Goal: Obtain resource: Obtain resource

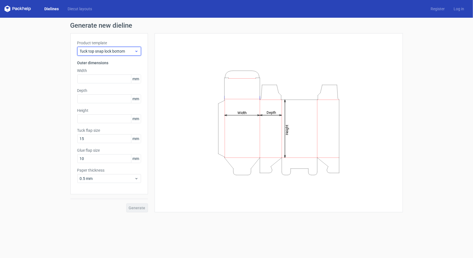
click at [118, 48] on div "Tuck top snap lock bottom" at bounding box center [109, 51] width 64 height 9
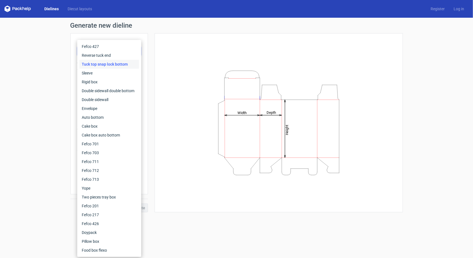
click at [114, 65] on div "Tuck top snap lock bottom" at bounding box center [110, 64] width 60 height 9
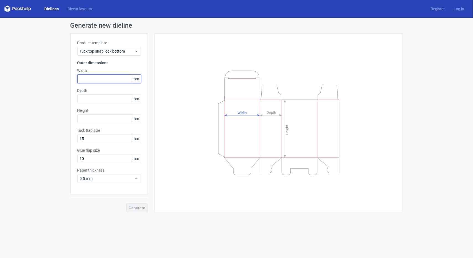
click at [96, 76] on input "text" at bounding box center [109, 79] width 64 height 9
click at [135, 80] on span "mm" at bounding box center [136, 79] width 10 height 8
click at [115, 80] on input "text" at bounding box center [109, 79] width 64 height 9
type input "50"
click at [92, 98] on input "text" at bounding box center [109, 99] width 64 height 9
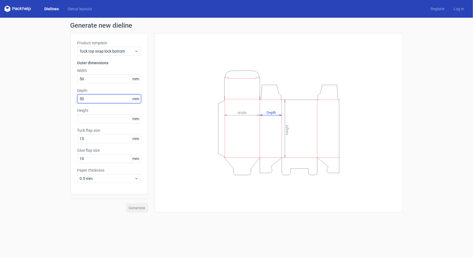
type input "50"
click at [105, 121] on input "text" at bounding box center [109, 119] width 64 height 9
click at [138, 210] on span "Generate" at bounding box center [137, 208] width 17 height 4
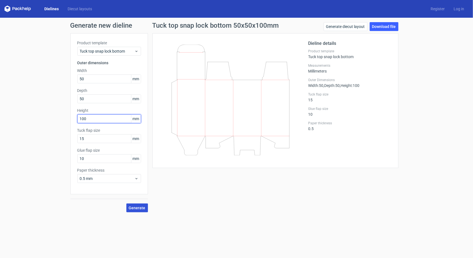
drag, startPoint x: 90, startPoint y: 120, endPoint x: 82, endPoint y: 124, distance: 9.2
click at [82, 124] on div "Product template Tuck top snap lock bottom Outer dimensions Width 50 mm Depth 5…" at bounding box center [109, 113] width 78 height 161
type input "150"
click at [126, 204] on button "Generate" at bounding box center [137, 208] width 22 height 9
click at [269, 185] on div "Tuck top snap lock bottom 50x50x150mm Generate diecut layout Download file Diel…" at bounding box center [275, 117] width 255 height 191
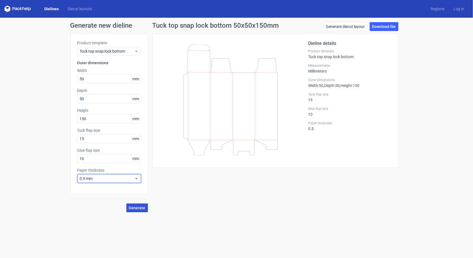
click at [123, 177] on span "0.5 mm" at bounding box center [107, 179] width 55 height 6
click at [108, 205] on div "1 mm" at bounding box center [110, 208] width 60 height 9
click at [262, 177] on div "Tuck top snap lock bottom 50x50x150mm Generate diecut layout Download file Diel…" at bounding box center [275, 117] width 255 height 191
click at [378, 31] on link "Download file" at bounding box center [384, 26] width 29 height 9
click at [439, 76] on div "Generate new dieline Product template Tuck top snap lock bottom Outer dimension…" at bounding box center [236, 117] width 473 height 199
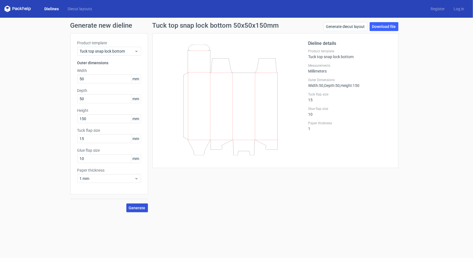
click at [12, 11] on icon at bounding box center [17, 9] width 27 height 7
click at [7, 9] on polygon at bounding box center [8, 9] width 3 height 5
click at [6, 9] on polygon at bounding box center [5, 9] width 3 height 5
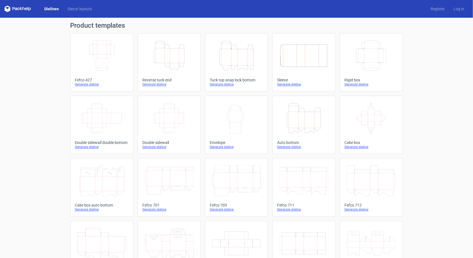
click at [453, 56] on div "Product templates Width Depth Height Fefco 427 Generate dieline Height Depth Wi…" at bounding box center [236, 182] width 473 height 329
click at [434, 146] on div "Product templates Width Depth Height Fefco 427 Generate dieline Height Depth Wi…" at bounding box center [236, 182] width 473 height 329
click at [167, 46] on icon "Height Depth Width" at bounding box center [169, 55] width 49 height 31
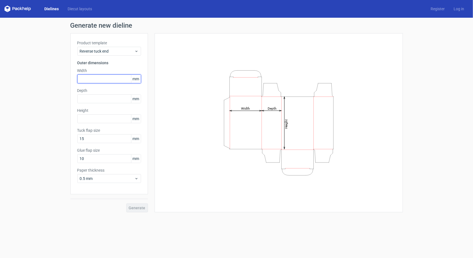
click at [98, 78] on input "text" at bounding box center [109, 79] width 64 height 9
type input "50"
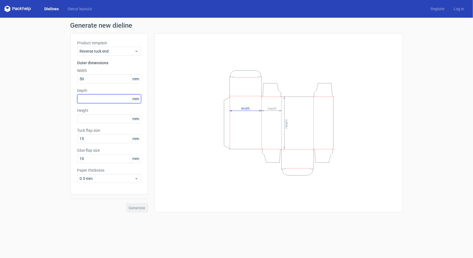
click at [95, 102] on input "text" at bounding box center [109, 99] width 64 height 9
type input "50"
click at [90, 123] on div "Product template Reverse tuck end Outer dimensions Width 50 mm Depth 50 mm Heig…" at bounding box center [109, 113] width 78 height 161
click at [92, 120] on input "text" at bounding box center [109, 119] width 64 height 9
type input "150"
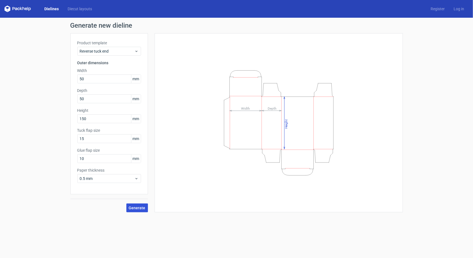
click at [137, 210] on span "Generate" at bounding box center [137, 208] width 17 height 4
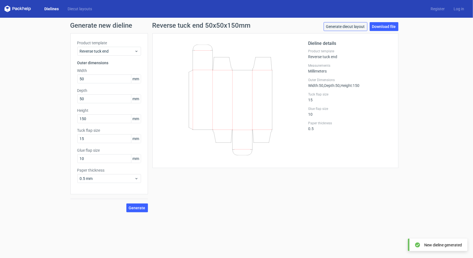
click at [356, 27] on link "Generate diecut layout" at bounding box center [346, 26] width 44 height 9
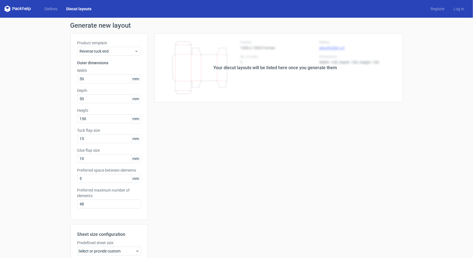
click at [256, 73] on div "Your diecut layouts will be listed here once you generate them" at bounding box center [275, 67] width 255 height 69
click at [316, 64] on div "Your diecut layouts will be listed here once you generate them" at bounding box center [275, 67] width 255 height 69
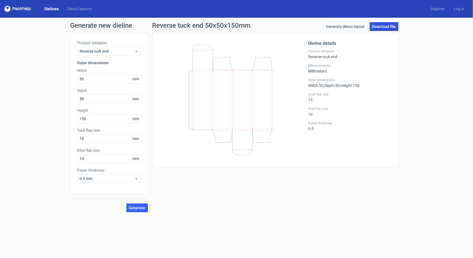
click at [390, 27] on link "Download file" at bounding box center [384, 26] width 29 height 9
click at [384, 31] on div "Generate diecut layout Download file" at bounding box center [361, 27] width 75 height 11
click at [383, 28] on link "Download file" at bounding box center [384, 26] width 29 height 9
drag, startPoint x: 411, startPoint y: 29, endPoint x: 408, endPoint y: 30, distance: 2.8
click at [411, 29] on div "Generate new dieline Product template Reverse tuck end Outer dimensions Width 5…" at bounding box center [236, 117] width 473 height 199
